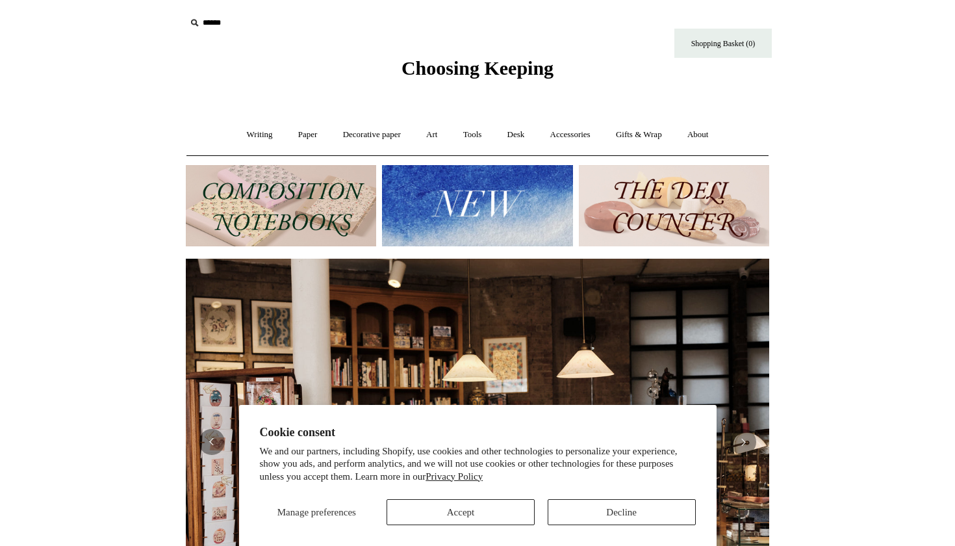
click at [429, 508] on button "Accept" at bounding box center [461, 512] width 148 height 26
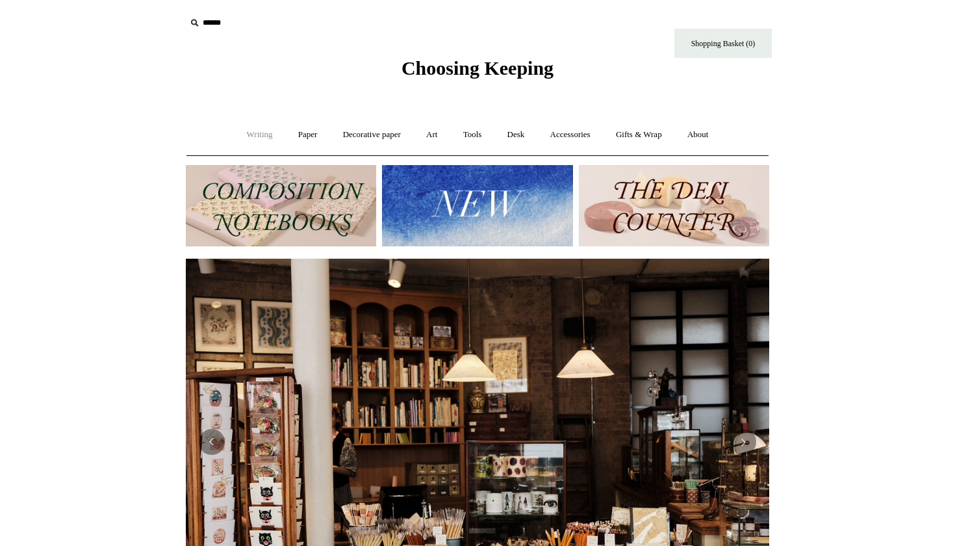
click at [255, 135] on link "Writing +" at bounding box center [259, 135] width 49 height 34
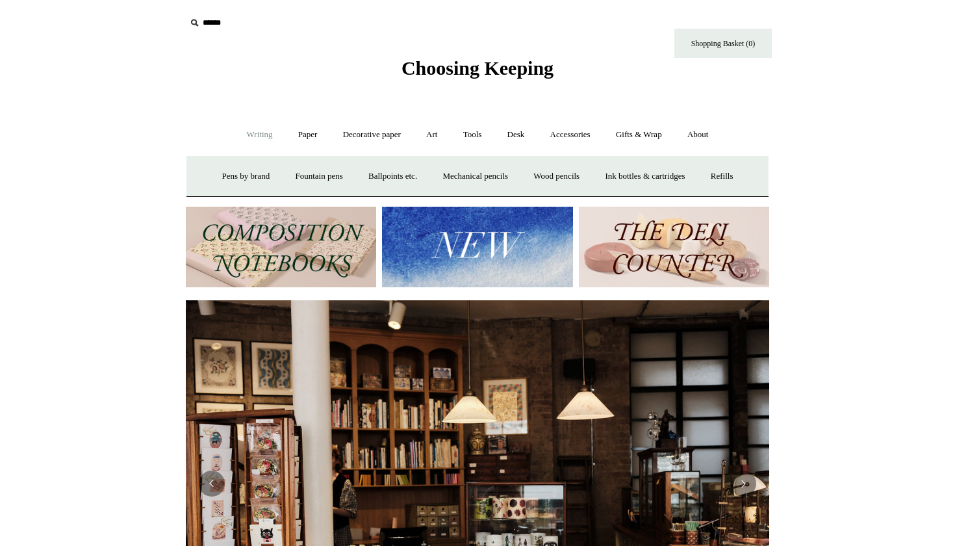
click at [265, 224] on img at bounding box center [281, 247] width 190 height 81
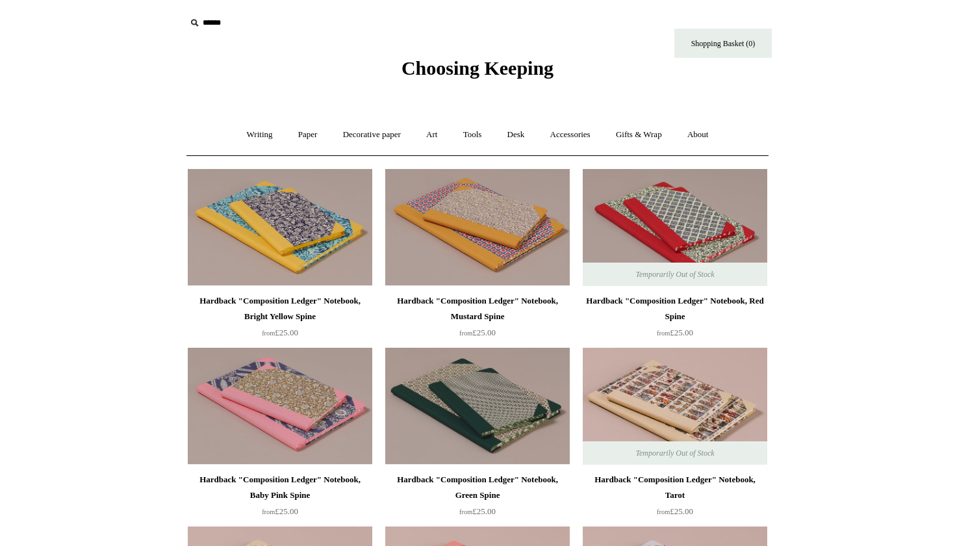
click at [415, 64] on span "Choosing Keeping" at bounding box center [478, 67] width 152 height 21
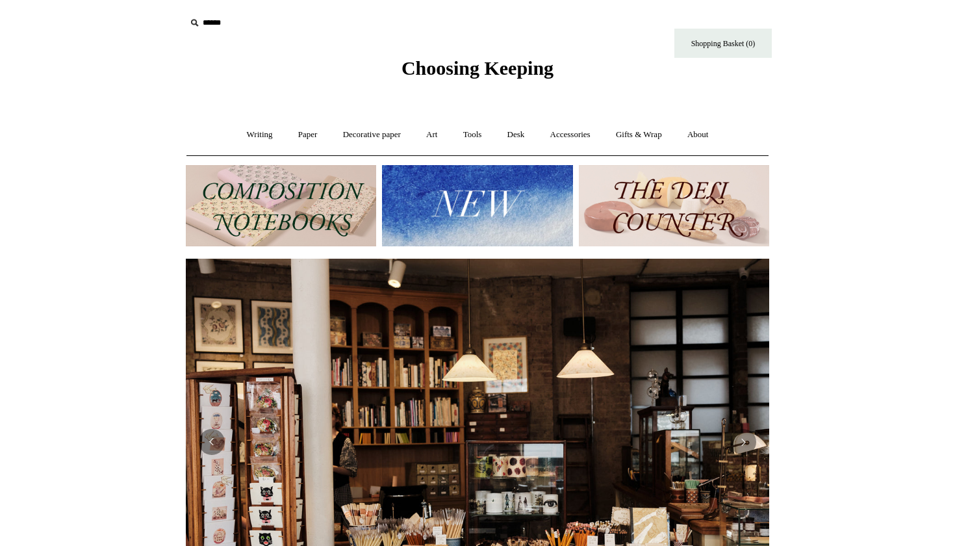
click at [693, 216] on img at bounding box center [674, 205] width 190 height 81
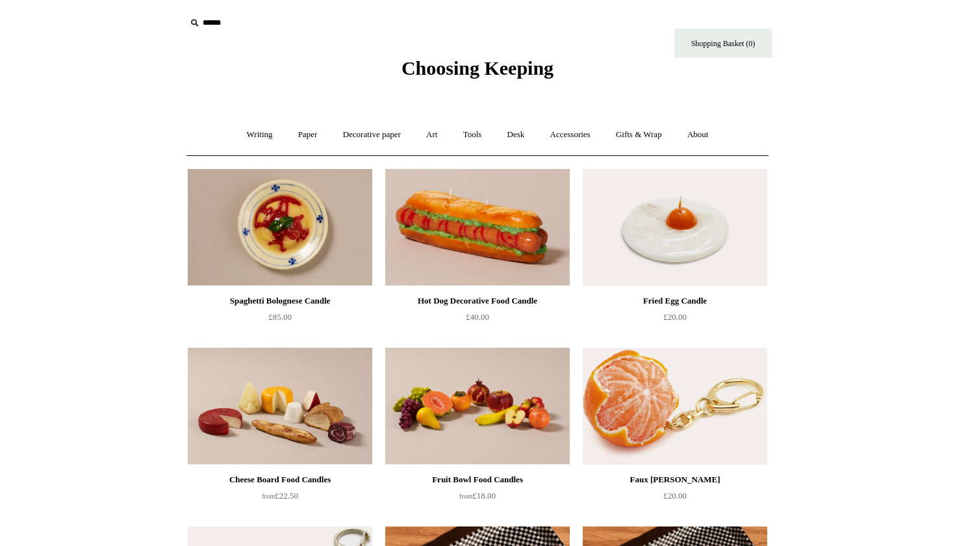
click at [474, 71] on span "Choosing Keeping" at bounding box center [478, 67] width 152 height 21
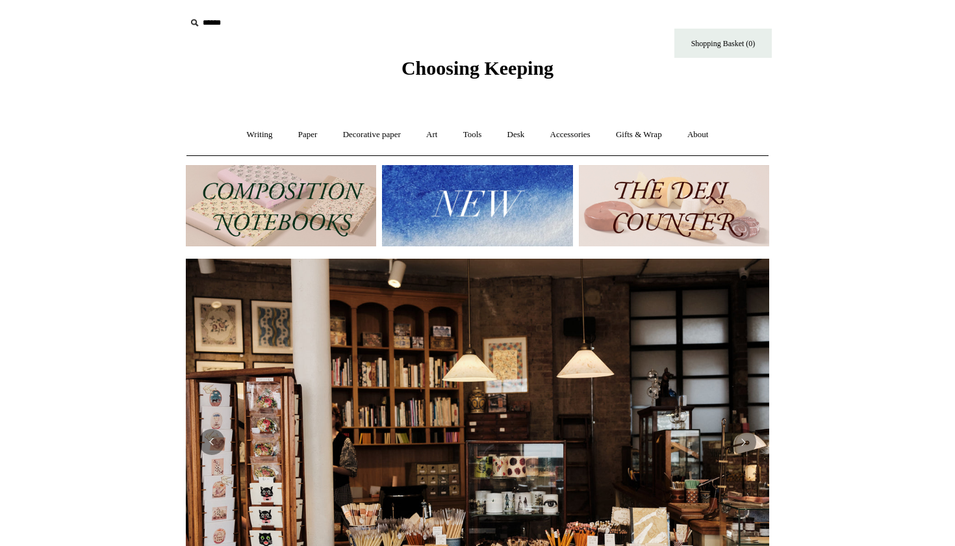
click at [517, 182] on img at bounding box center [477, 205] width 190 height 81
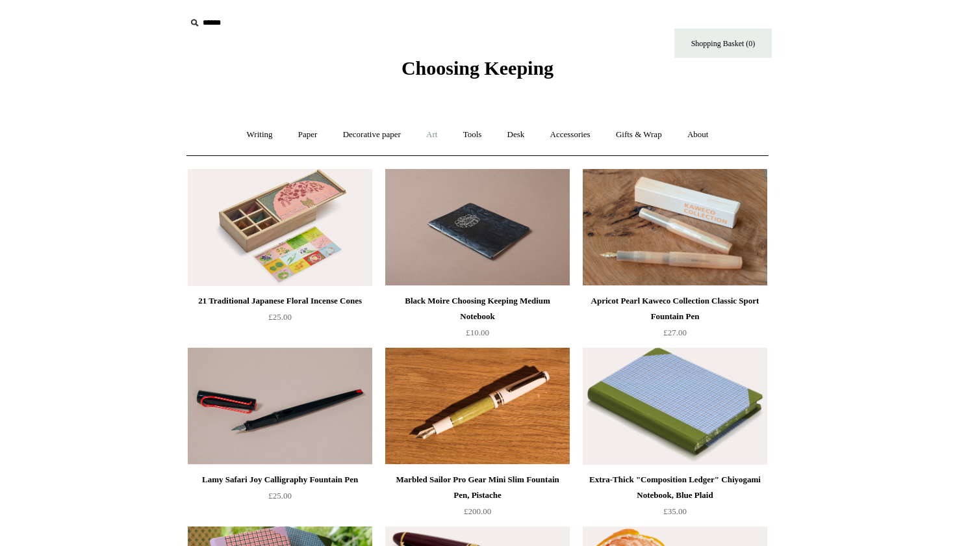
click at [447, 136] on link "Art +" at bounding box center [432, 135] width 34 height 34
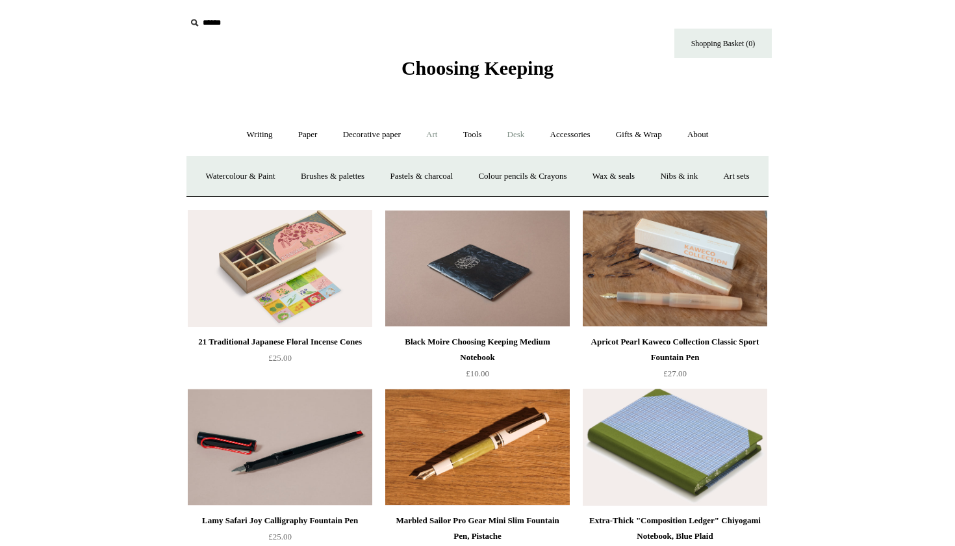
click at [534, 136] on link "Desk +" at bounding box center [516, 135] width 41 height 34
click at [530, 175] on link "Desk Accessories" at bounding box center [532, 176] width 83 height 34
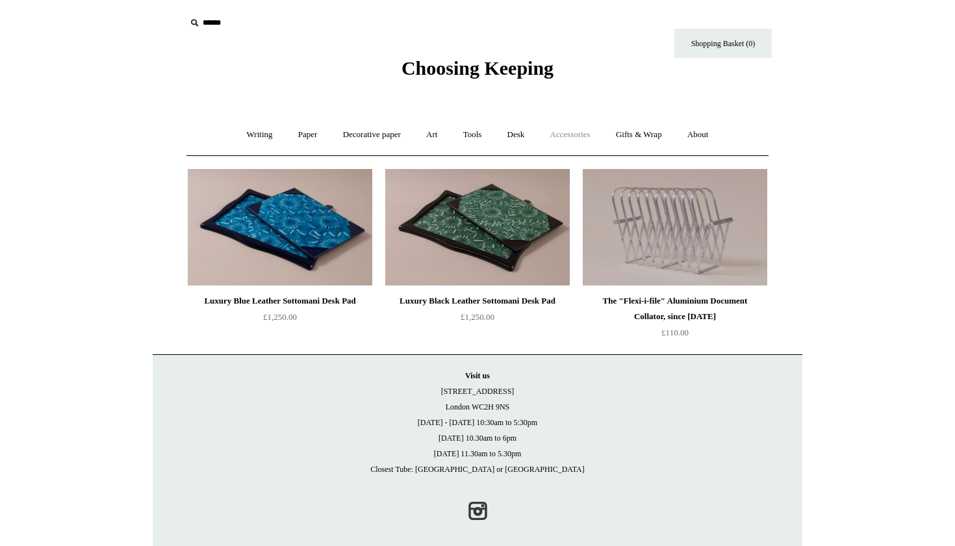
click at [603, 131] on link "Accessories +" at bounding box center [571, 135] width 64 height 34
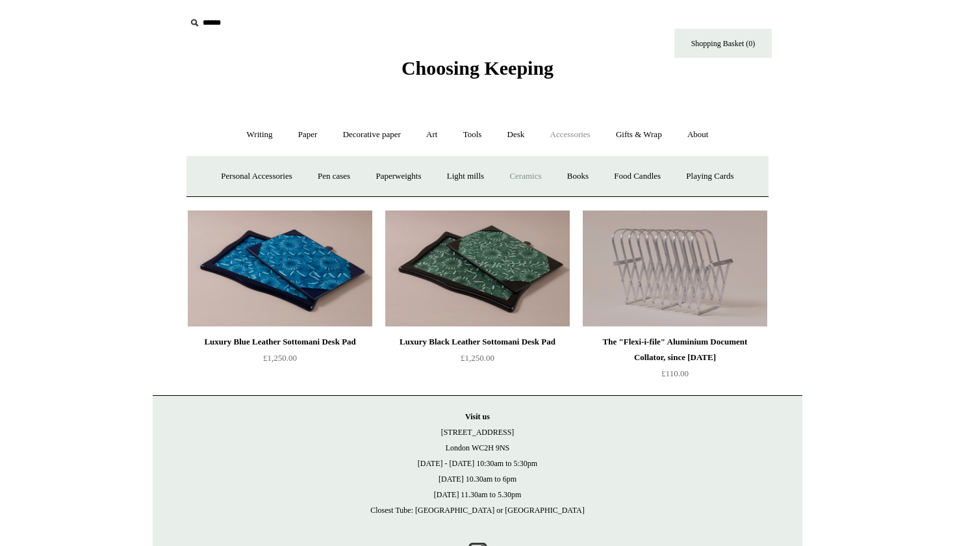
click at [538, 170] on link "Ceramics +" at bounding box center [525, 176] width 55 height 34
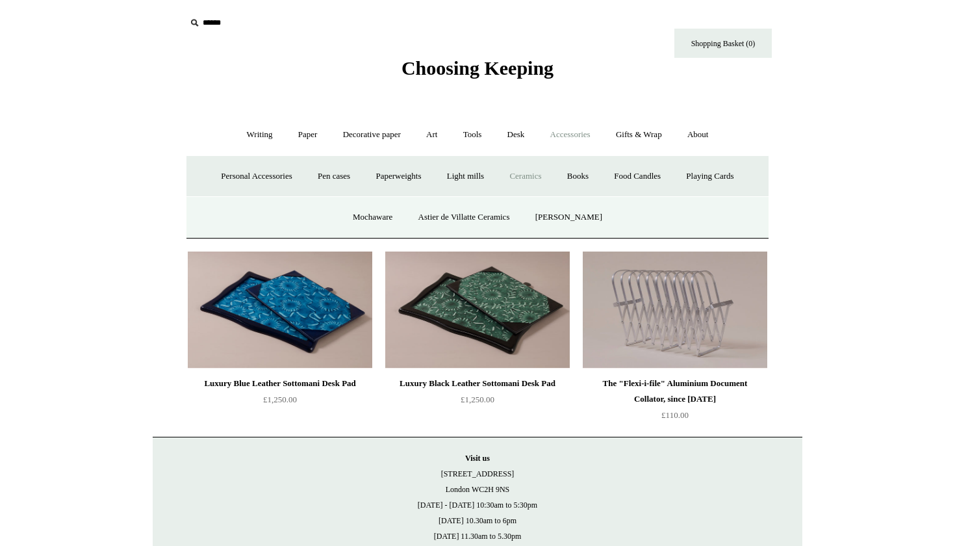
click at [524, 175] on link "Ceramics -" at bounding box center [525, 176] width 55 height 34
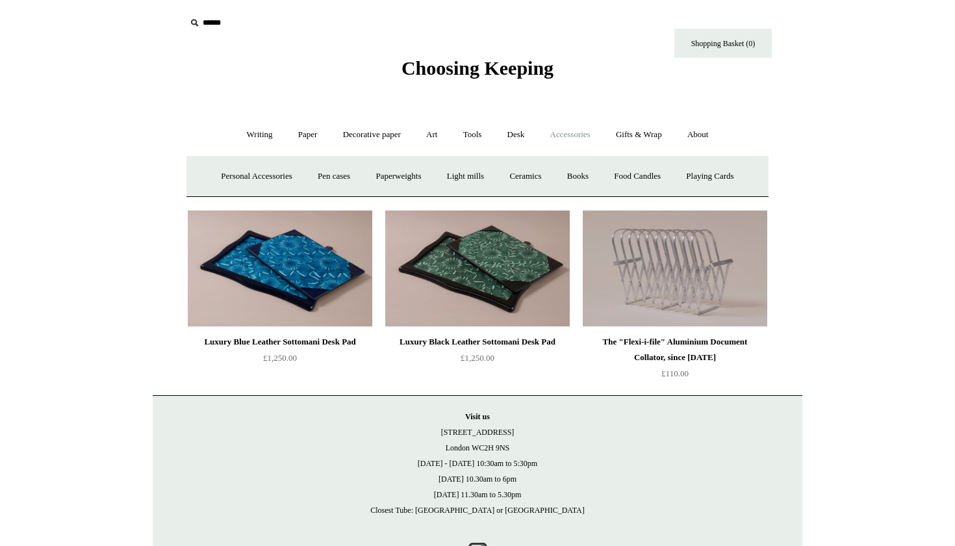
click at [482, 78] on span "Choosing Keeping" at bounding box center [478, 67] width 152 height 21
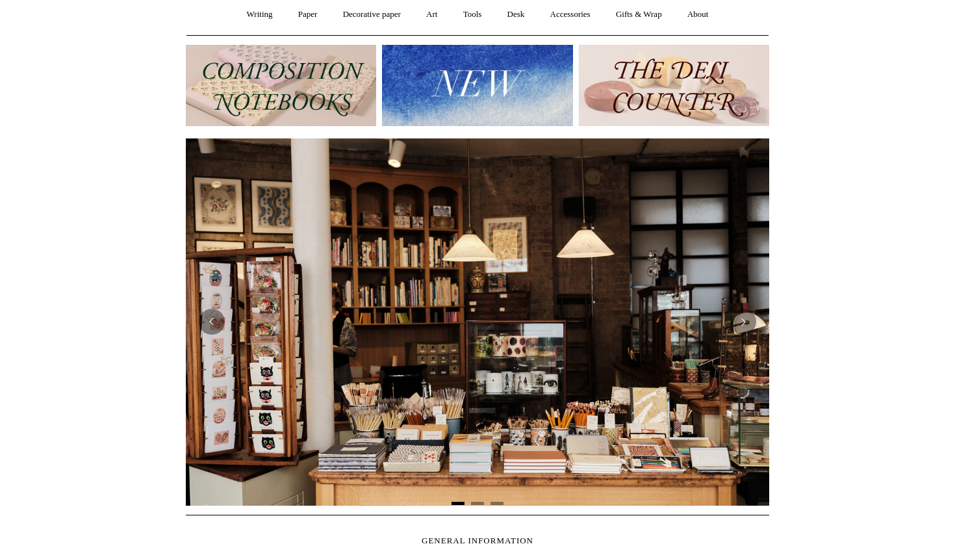
scroll to position [51, 0]
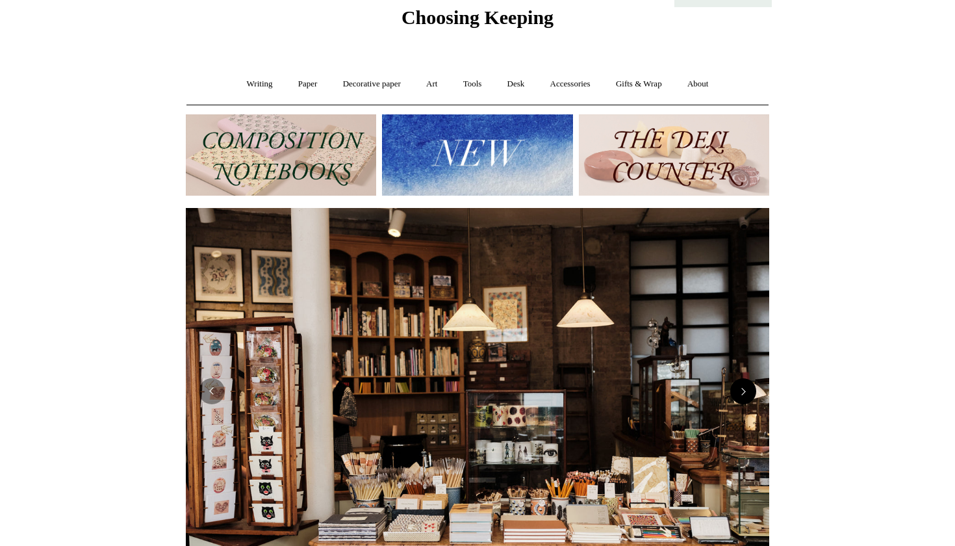
click at [747, 389] on button "Next" at bounding box center [744, 391] width 26 height 26
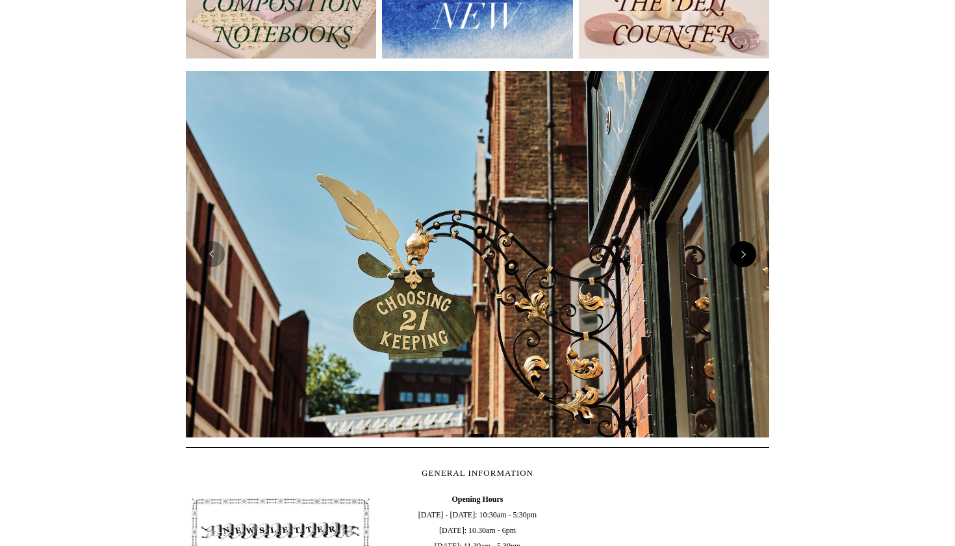
scroll to position [197, 0]
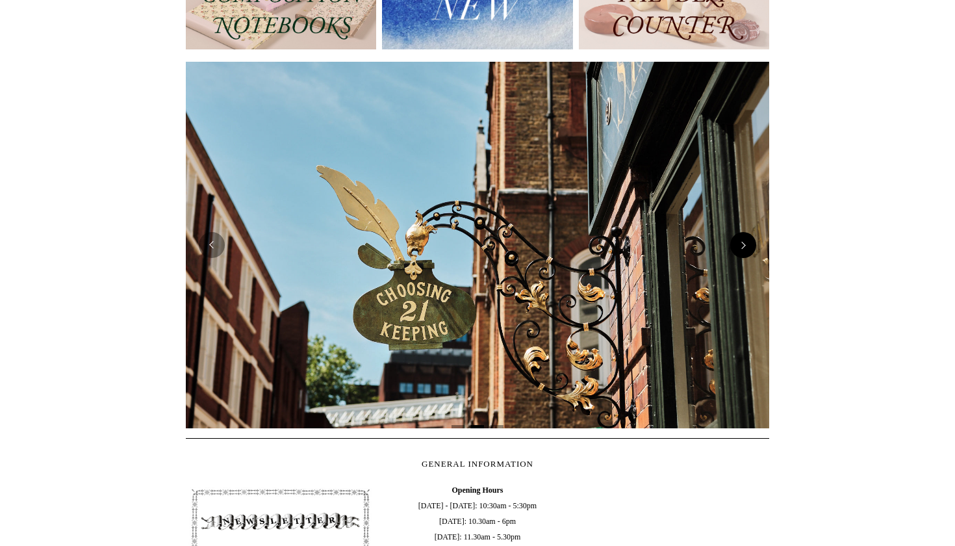
click at [744, 253] on button "Next" at bounding box center [744, 245] width 26 height 26
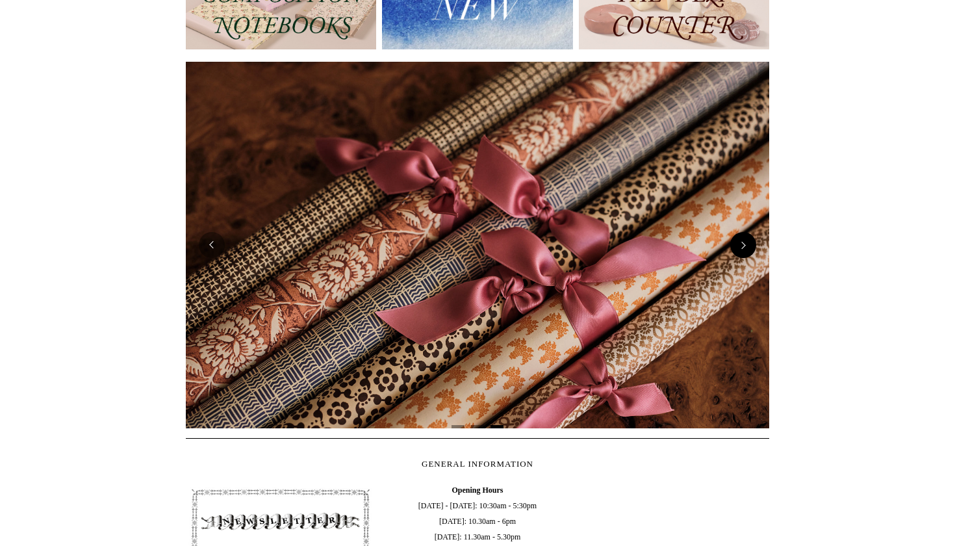
click at [744, 253] on button "Next" at bounding box center [744, 245] width 26 height 26
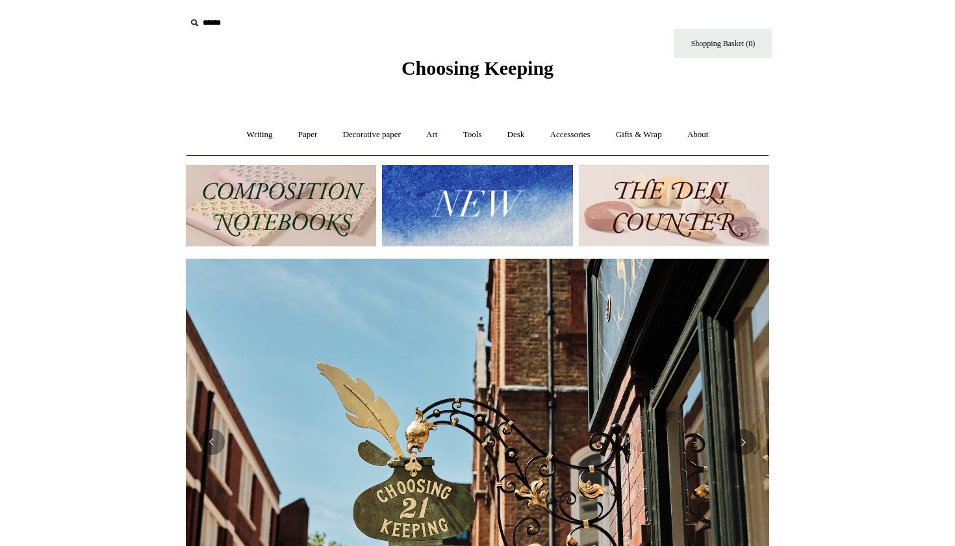
scroll to position [0, 0]
click at [255, 128] on link "Writing +" at bounding box center [259, 135] width 49 height 34
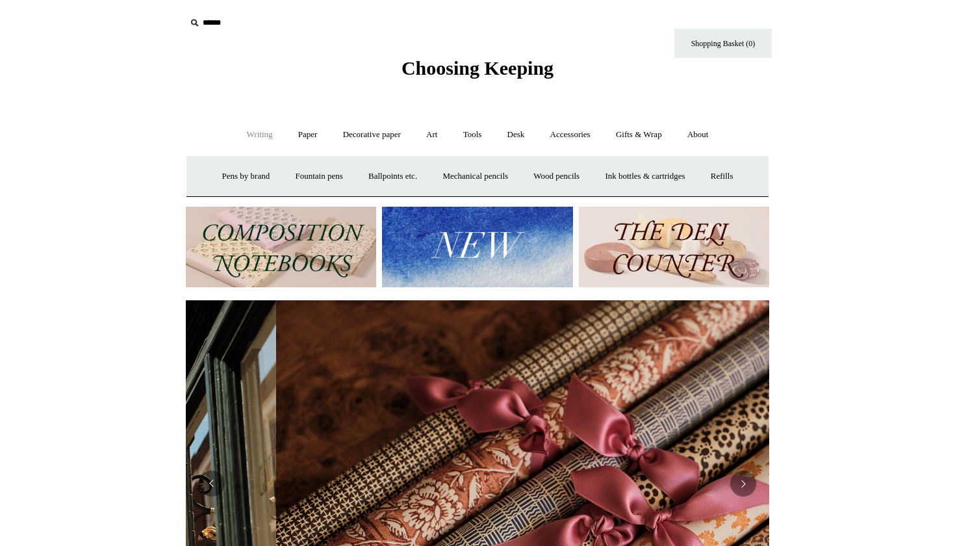
scroll to position [0, 1167]
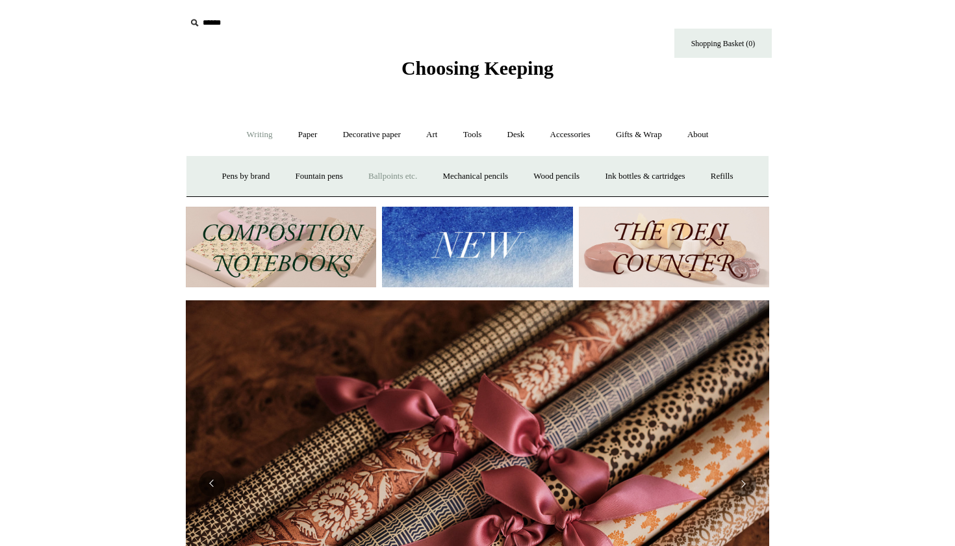
click at [387, 166] on link "Ballpoints etc. +" at bounding box center [393, 176] width 72 height 34
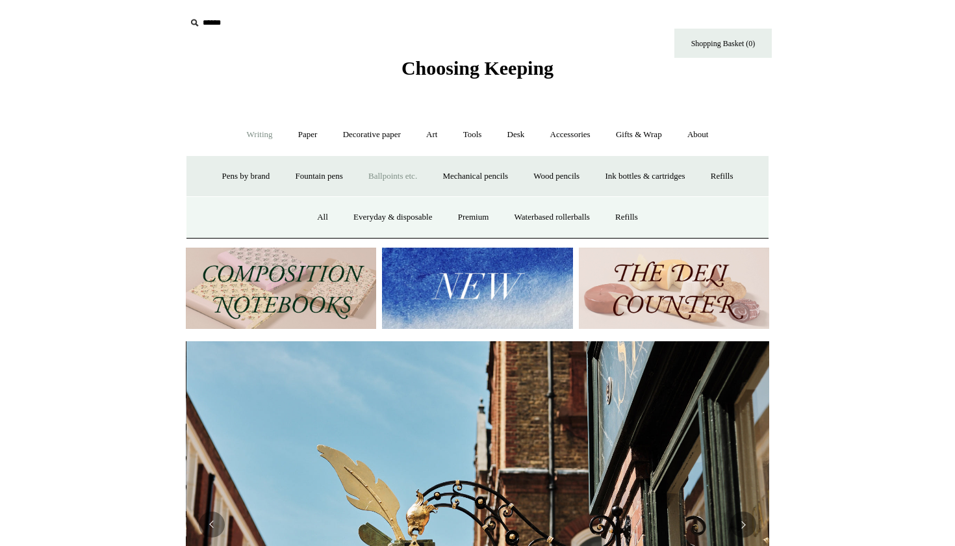
scroll to position [0, 584]
click at [324, 208] on link "All" at bounding box center [322, 217] width 34 height 34
